Goal: Information Seeking & Learning: Learn about a topic

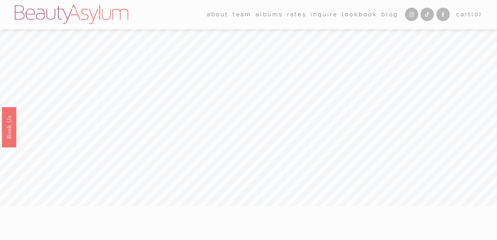
click at [382, 15] on link "Blog" at bounding box center [389, 14] width 17 height 11
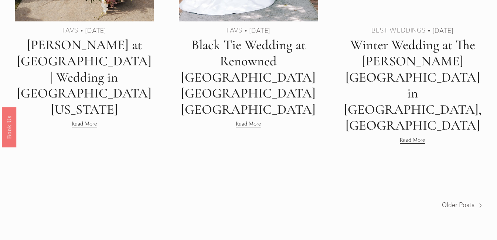
scroll to position [1555, 0]
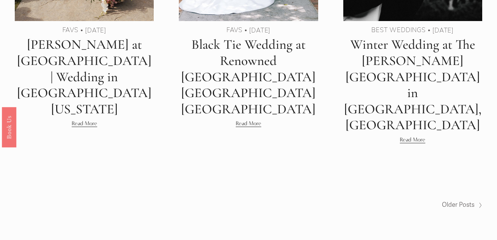
click at [462, 200] on span "Older Posts" at bounding box center [458, 205] width 33 height 11
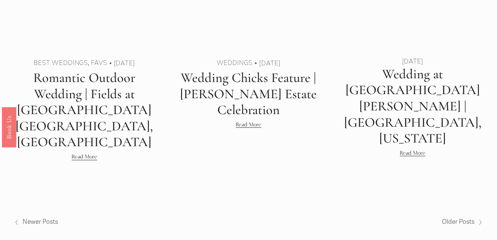
scroll to position [1545, 0]
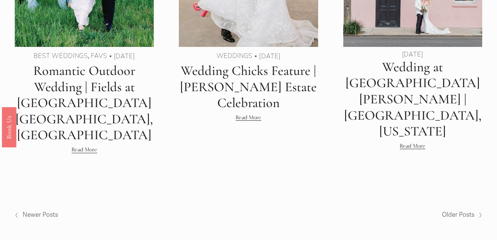
click at [466, 209] on span "Older Posts" at bounding box center [458, 214] width 33 height 11
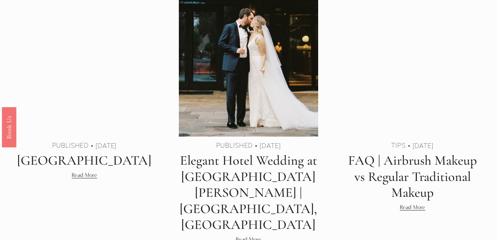
scroll to position [1465, 0]
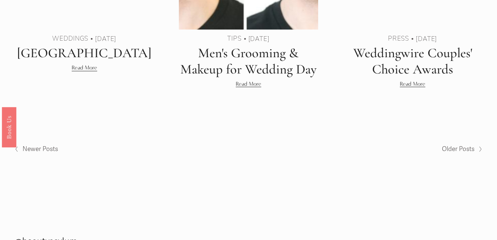
scroll to position [1466, 0]
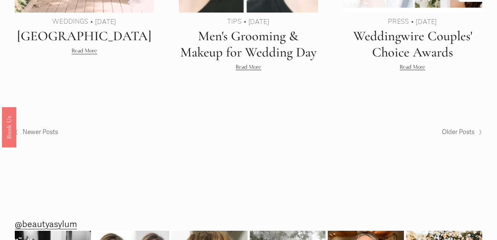
click at [461, 127] on span "Older Posts" at bounding box center [458, 132] width 33 height 11
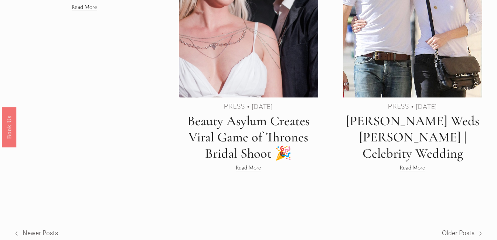
scroll to position [1444, 0]
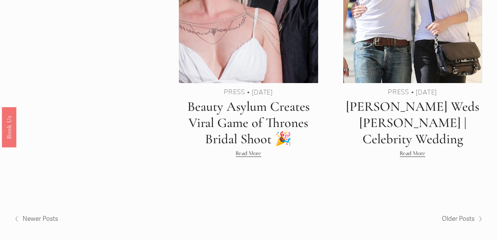
click at [45, 214] on span "Newer Posts" at bounding box center [40, 219] width 35 height 11
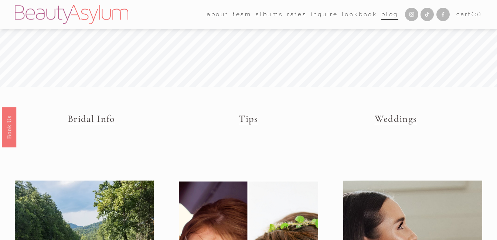
click at [250, 120] on link "Tips" at bounding box center [248, 119] width 19 height 12
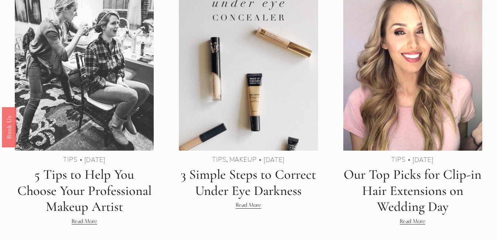
scroll to position [505, 0]
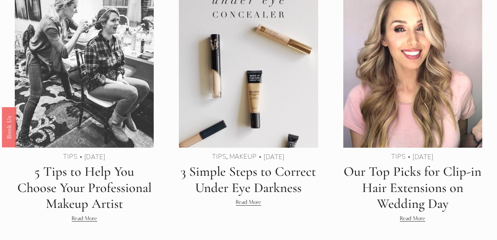
click at [417, 183] on link "Our Top Picks for Clip-in Hair Extensions on Wedding Day" at bounding box center [413, 187] width 138 height 48
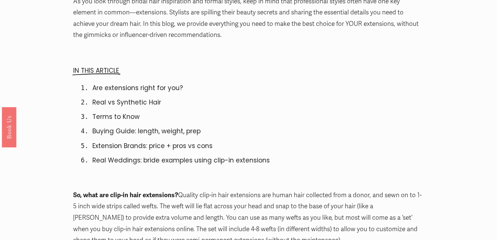
scroll to position [147, 0]
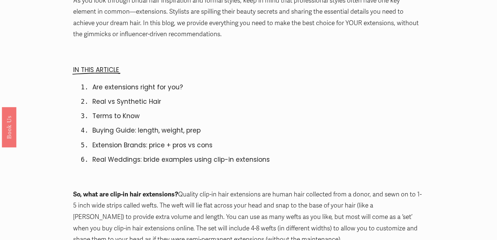
click at [258, 153] on ol "Are extensions right for you? Real vs Synthetic Hair Terms to Know Buying Guide…" at bounding box center [248, 123] width 350 height 83
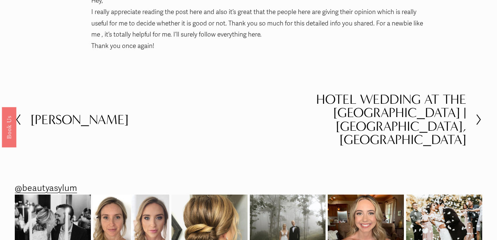
scroll to position [3087, 0]
